Goal: Transaction & Acquisition: Obtain resource

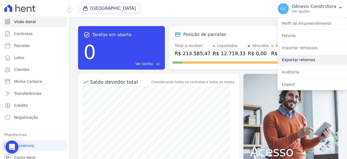
click at [314, 58] on link "Exportar retornos" at bounding box center [312, 60] width 69 height 10
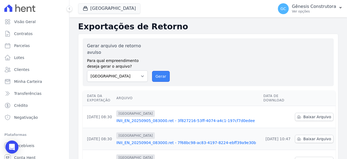
click at [157, 77] on button "Gerar" at bounding box center [161, 76] width 18 height 11
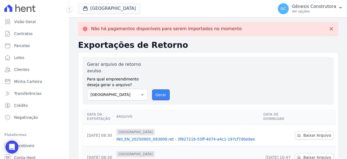
click at [153, 95] on button "Gerar" at bounding box center [161, 94] width 18 height 11
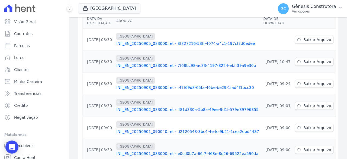
scroll to position [81, 0]
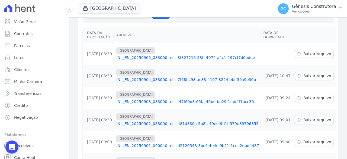
click at [312, 53] on span "Baixar Arquivo" at bounding box center [317, 53] width 28 height 5
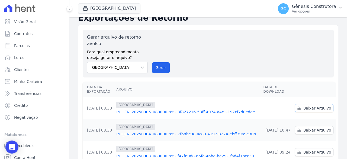
scroll to position [0, 0]
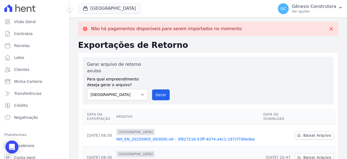
click at [161, 41] on h2 "Exportações de Retorno" at bounding box center [208, 45] width 260 height 10
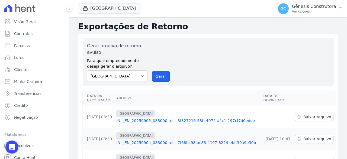
drag, startPoint x: 159, startPoint y: 77, endPoint x: 198, endPoint y: 51, distance: 47.1
click at [159, 77] on button "Gerar" at bounding box center [161, 76] width 18 height 11
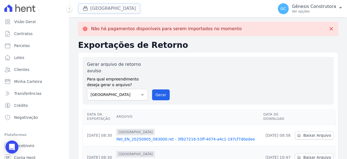
click at [110, 8] on button "[GEOGRAPHIC_DATA]" at bounding box center [109, 8] width 62 height 10
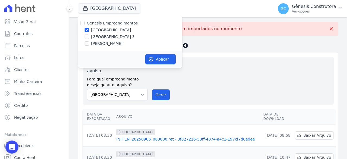
click at [122, 37] on label "[GEOGRAPHIC_DATA] 3" at bounding box center [113, 37] width 44 height 6
click at [89, 37] on input "[GEOGRAPHIC_DATA] 3" at bounding box center [87, 36] width 4 height 4
checkbox input "true"
click at [116, 28] on label "[GEOGRAPHIC_DATA]" at bounding box center [111, 30] width 40 height 6
click at [89, 28] on input "[GEOGRAPHIC_DATA]" at bounding box center [87, 30] width 4 height 4
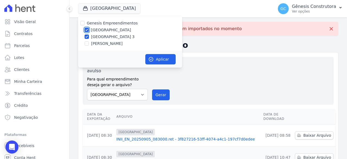
checkbox input "false"
click at [152, 56] on icon "button" at bounding box center [150, 58] width 5 height 5
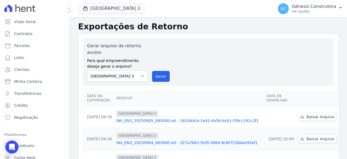
click at [168, 75] on div "Gerar arquivo de retorno avulso Para qual empreendimento deseja gerar o arquivo…" at bounding box center [208, 62] width 242 height 39
click at [165, 75] on button "Gerar" at bounding box center [161, 76] width 18 height 11
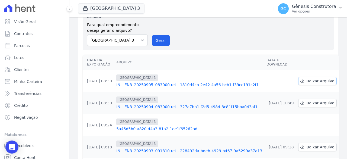
scroll to position [36, 0]
click at [300, 79] on icon at bounding box center [302, 81] width 4 height 4
click at [113, 10] on button "[GEOGRAPHIC_DATA] 3" at bounding box center [111, 8] width 66 height 10
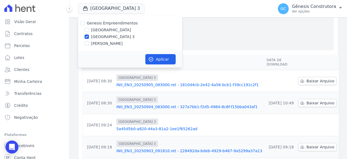
click at [104, 41] on label "[PERSON_NAME]" at bounding box center [106, 44] width 31 height 6
click at [89, 41] on input "[PERSON_NAME]" at bounding box center [87, 43] width 4 height 4
checkbox input "true"
click at [104, 39] on div "Genesis Empreendimentos [GEOGRAPHIC_DATA] [GEOGRAPHIC_DATA] [PERSON_NAME]" at bounding box center [130, 33] width 104 height 35
click at [107, 38] on label "[GEOGRAPHIC_DATA] 3" at bounding box center [113, 37] width 44 height 6
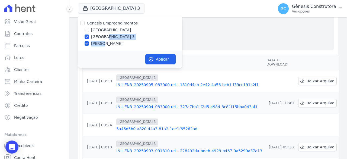
click at [89, 38] on input "[GEOGRAPHIC_DATA] 3" at bounding box center [87, 36] width 4 height 4
checkbox input "false"
click at [159, 59] on button "Aplicar" at bounding box center [160, 59] width 30 height 10
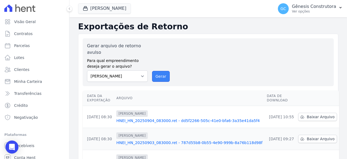
click at [167, 71] on button "Gerar" at bounding box center [161, 76] width 18 height 11
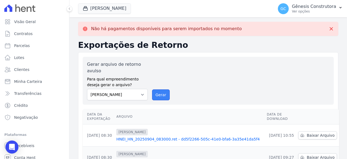
click at [157, 95] on button "Gerar" at bounding box center [161, 94] width 18 height 11
click at [159, 93] on button "Gerar" at bounding box center [161, 94] width 18 height 11
